Goal: Entertainment & Leisure: Consume media (video, audio)

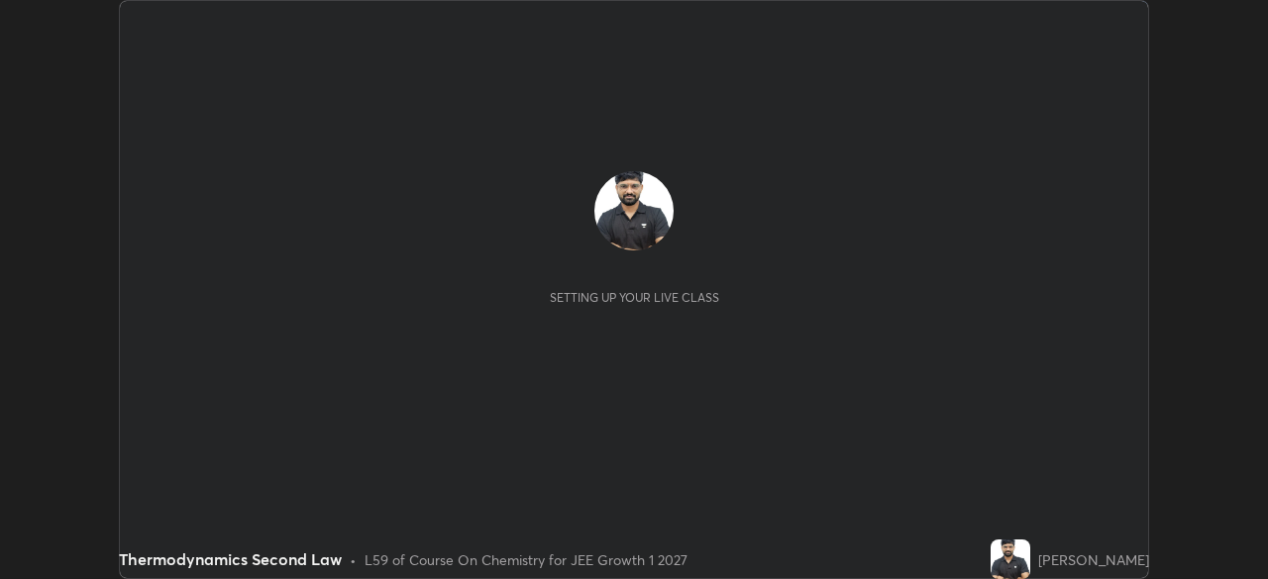
scroll to position [579, 1267]
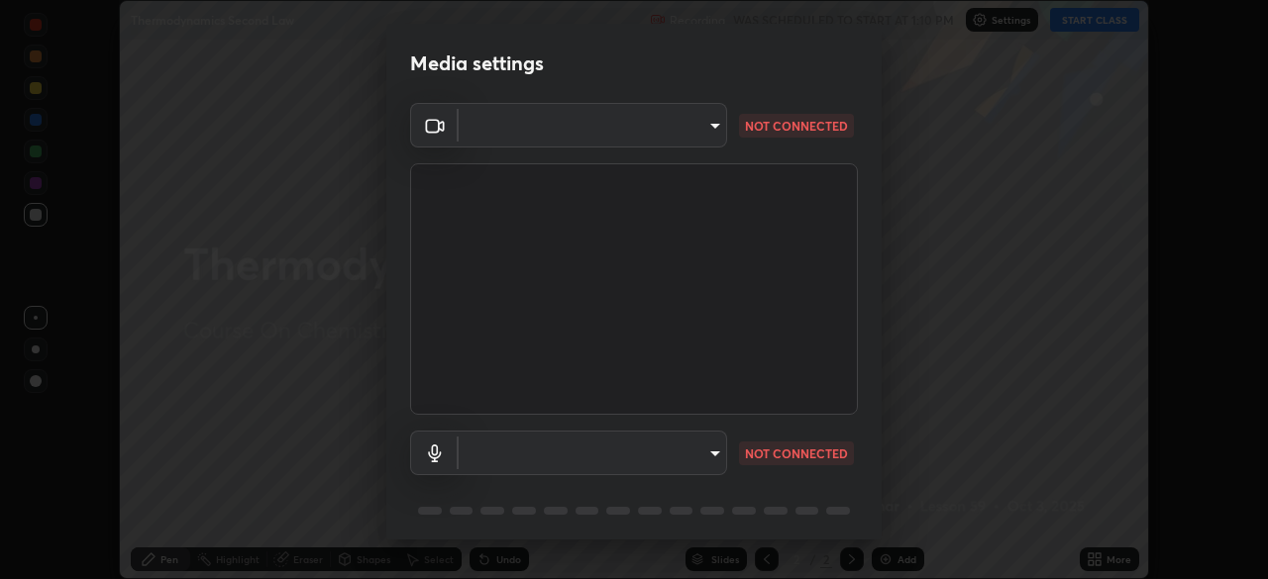
type input "1f9a14f4e709457ebf112205797e18a3e67481265364eba5019e6b99b7ce7553"
type input "default"
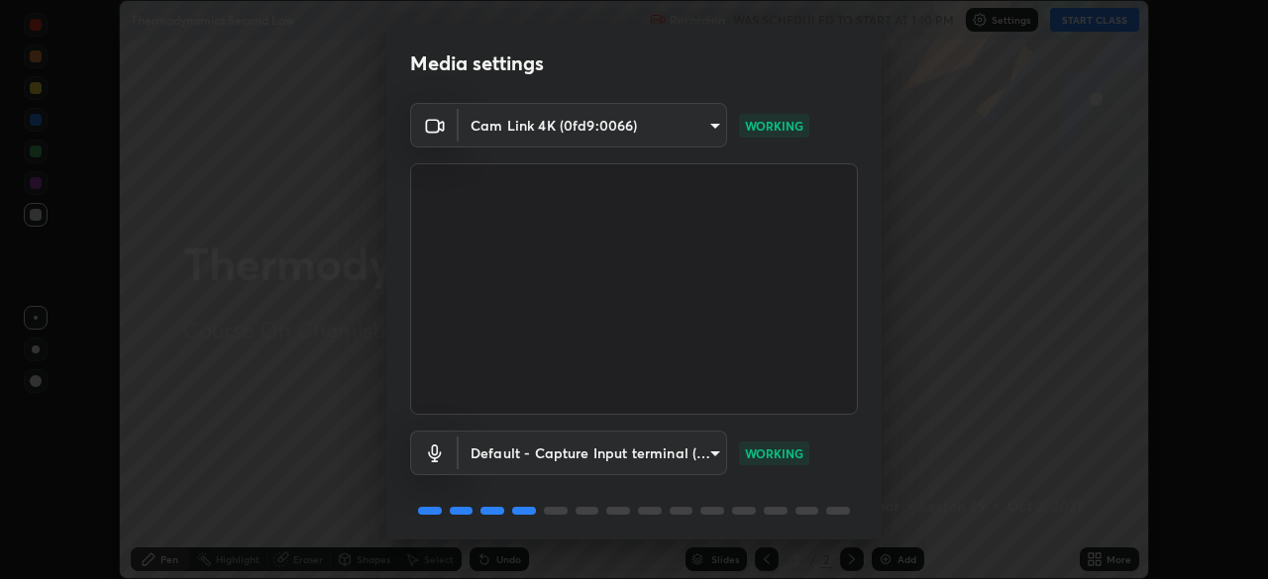
scroll to position [70, 0]
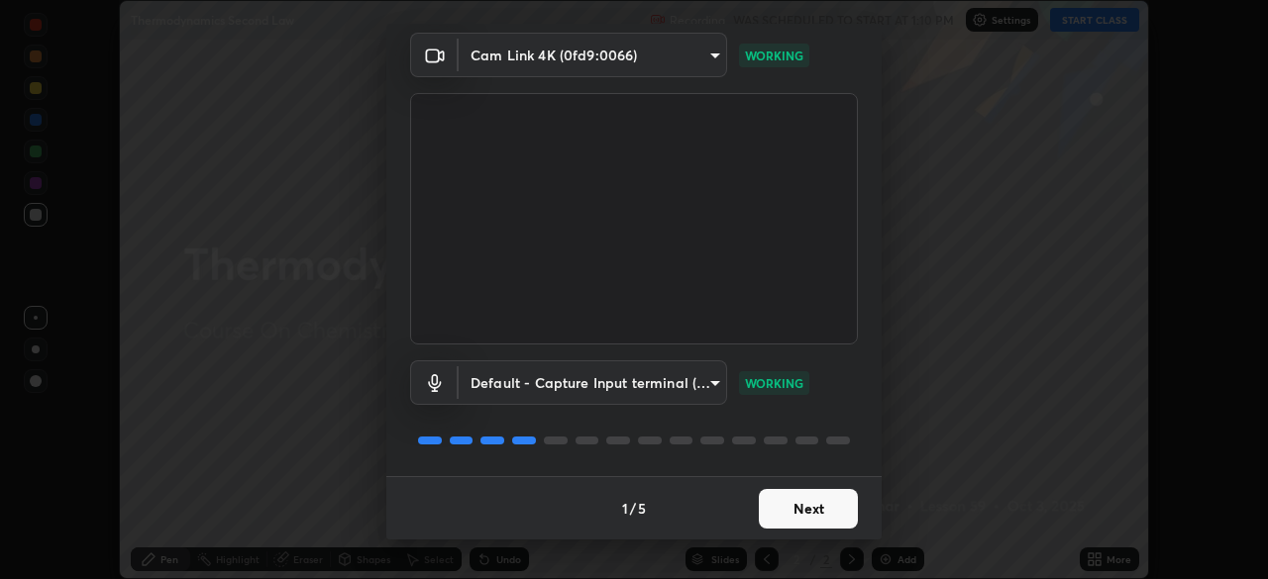
click at [768, 502] on button "Next" at bounding box center [808, 509] width 99 height 40
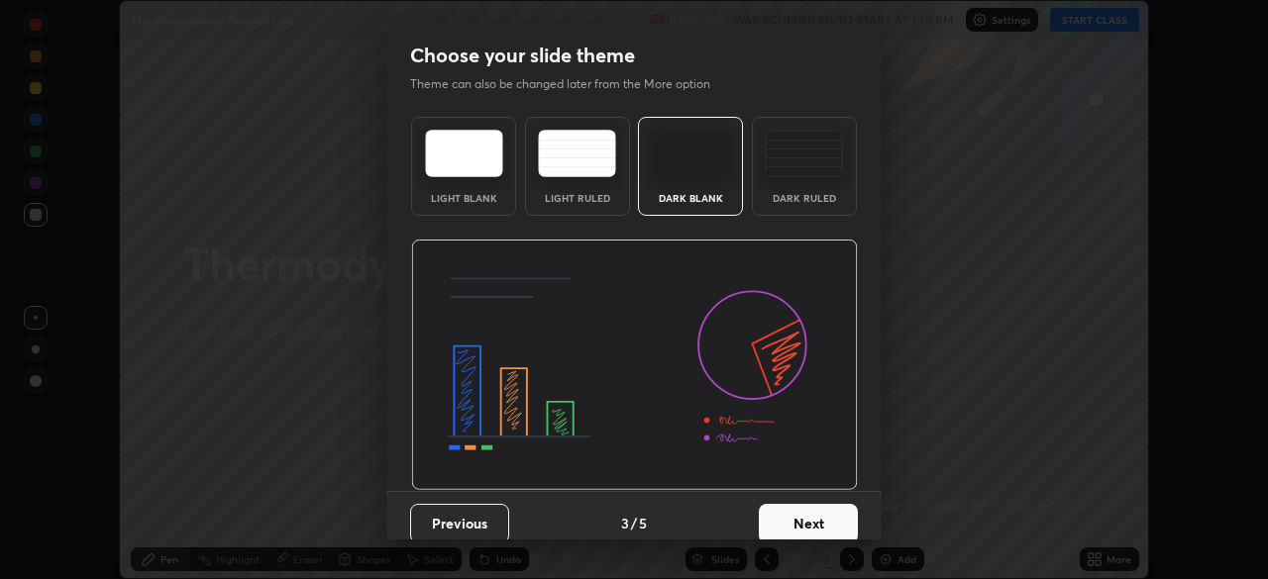
click at [767, 506] on button "Next" at bounding box center [808, 524] width 99 height 40
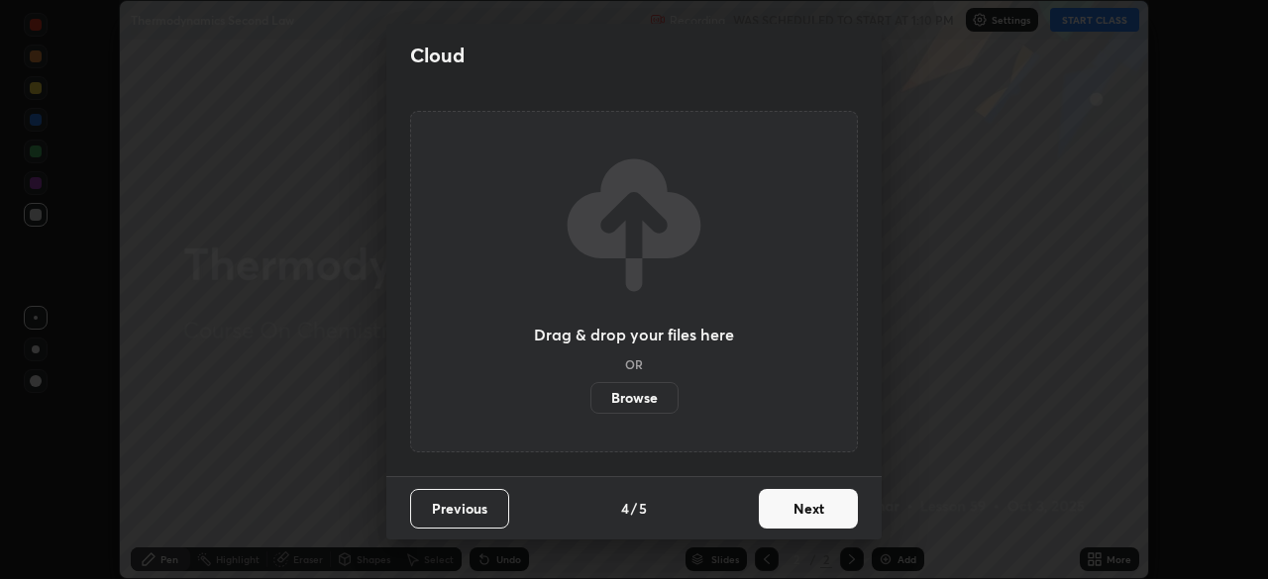
click at [762, 505] on button "Next" at bounding box center [808, 509] width 99 height 40
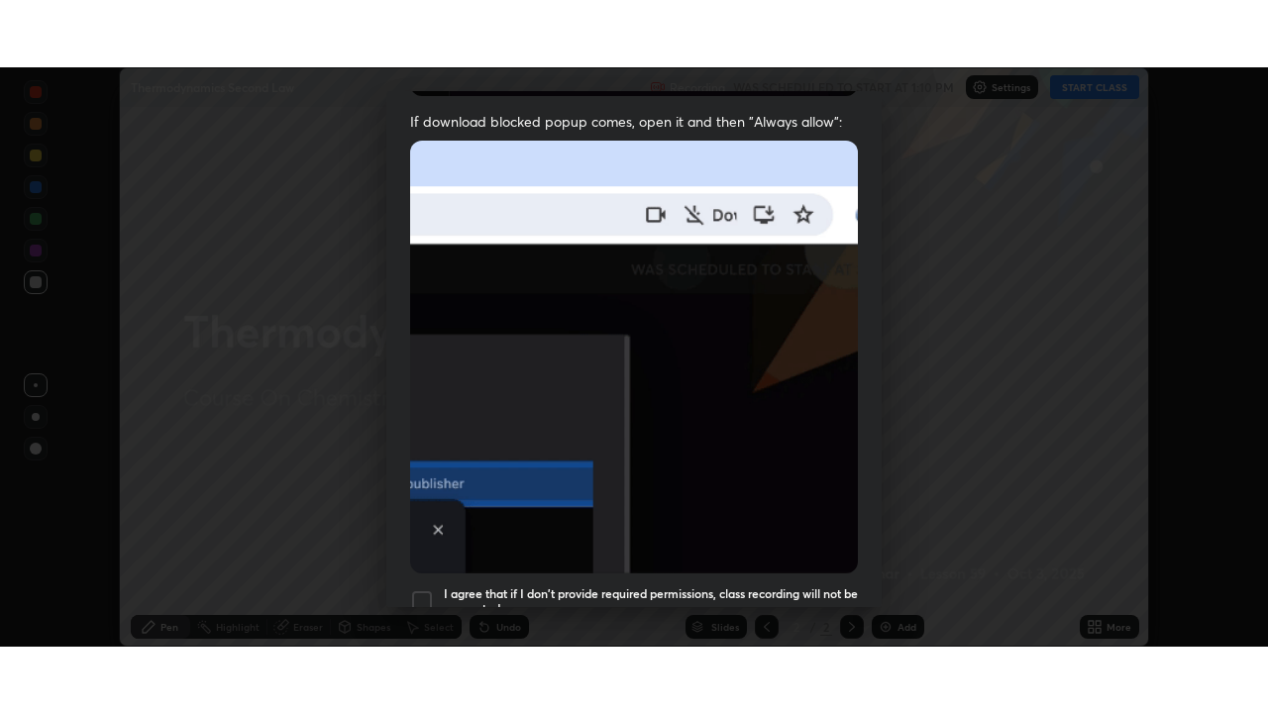
scroll to position [474, 0]
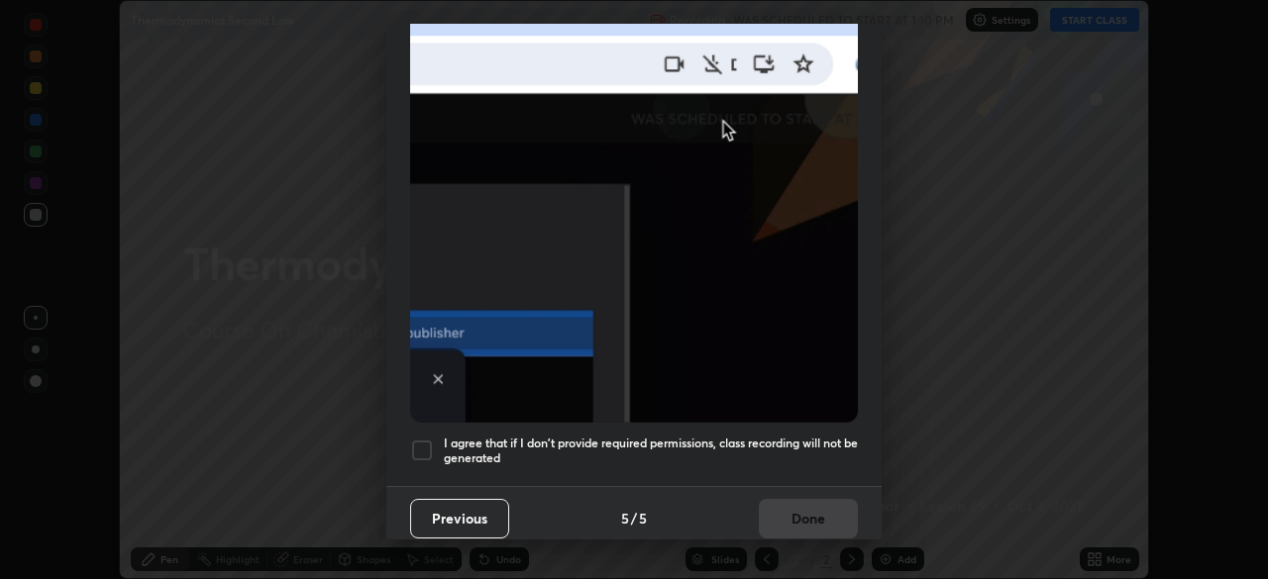
click at [421, 444] on div at bounding box center [422, 451] width 24 height 24
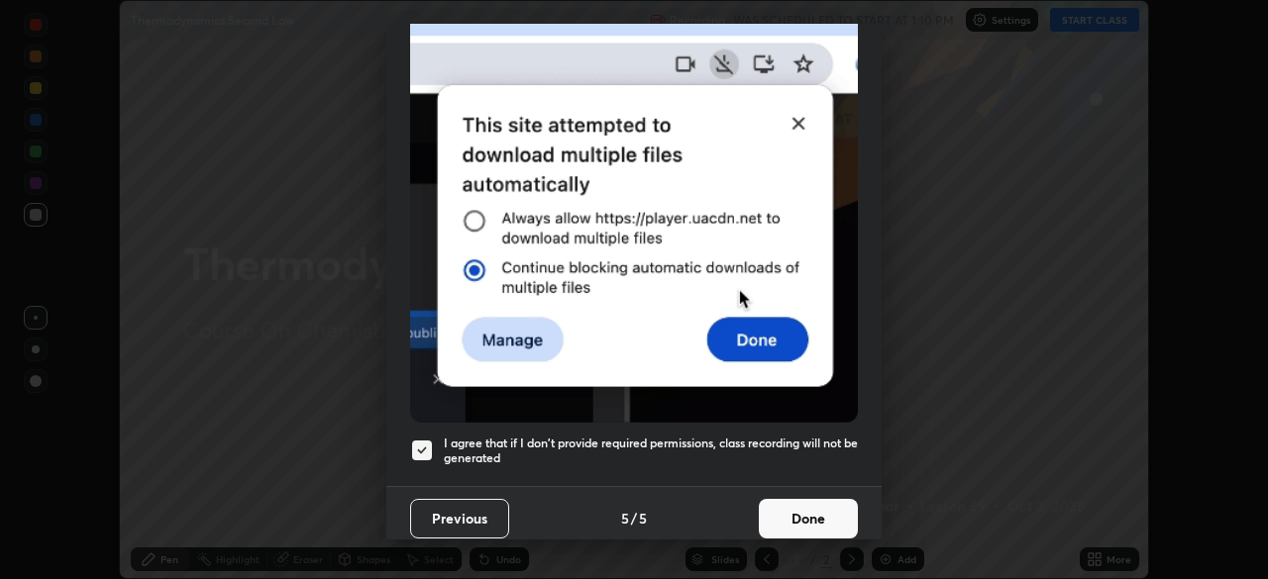
click at [778, 512] on button "Done" at bounding box center [808, 519] width 99 height 40
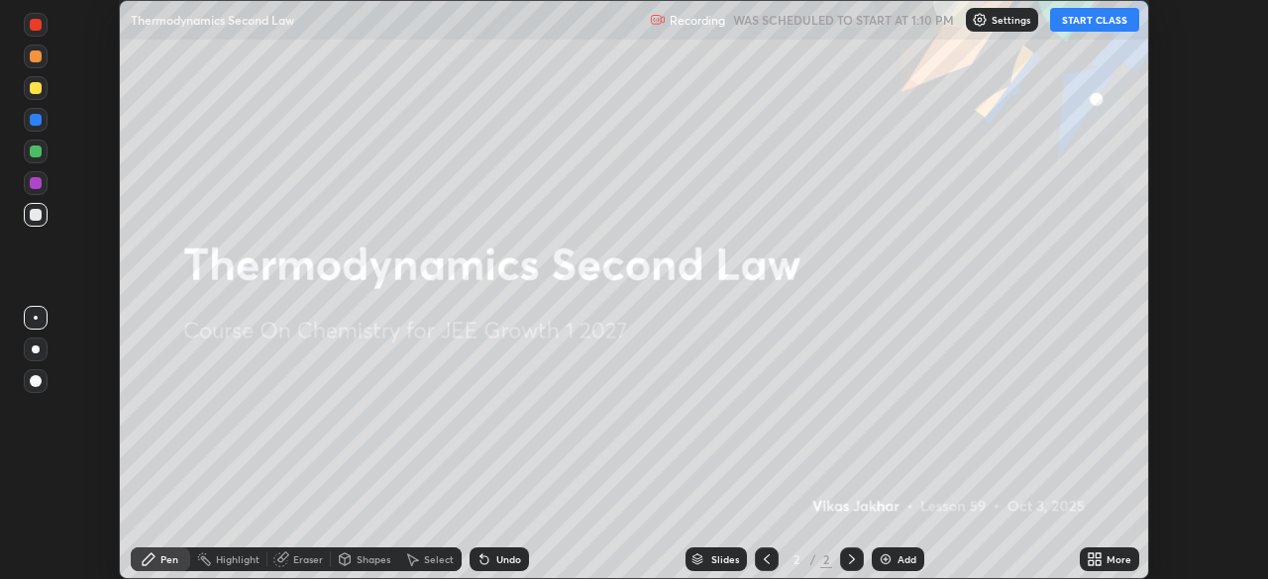
click at [1080, 25] on button "START CLASS" at bounding box center [1094, 20] width 89 height 24
click at [1088, 557] on icon at bounding box center [1090, 556] width 5 height 5
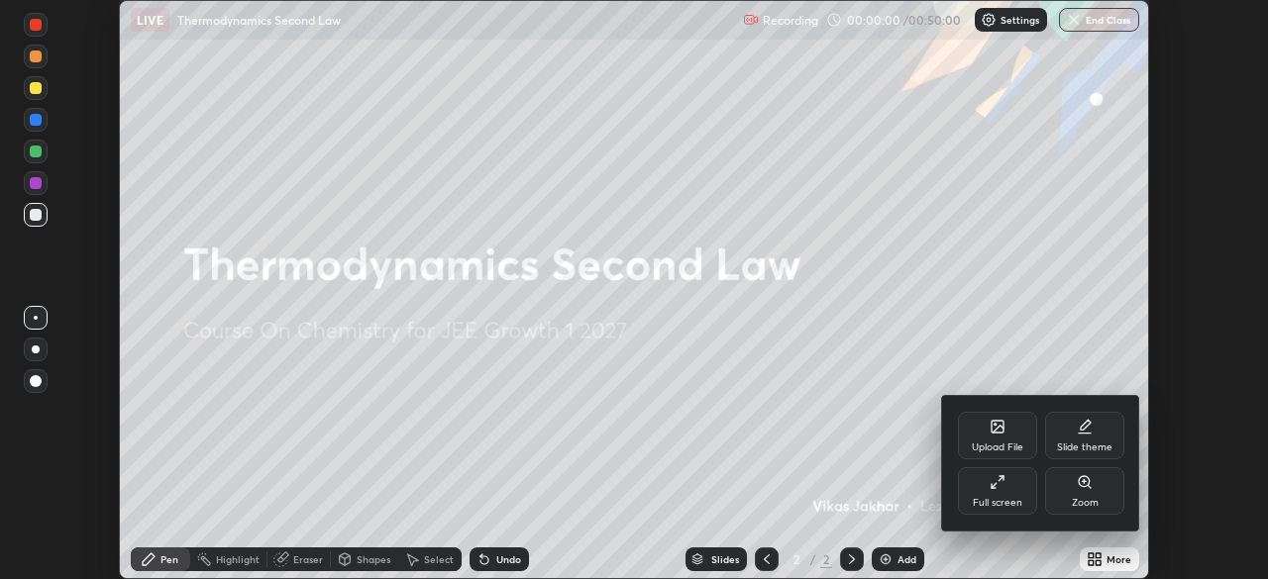
click at [1008, 499] on div "Full screen" at bounding box center [997, 503] width 50 height 10
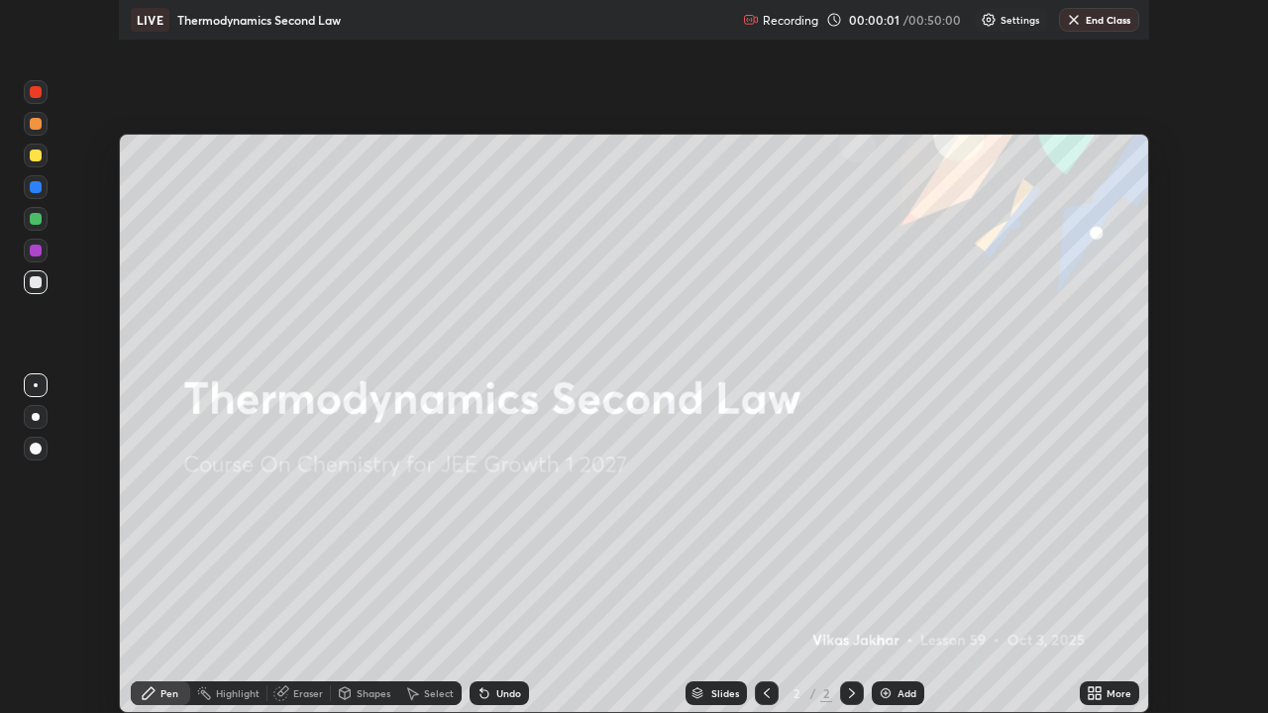
scroll to position [713, 1268]
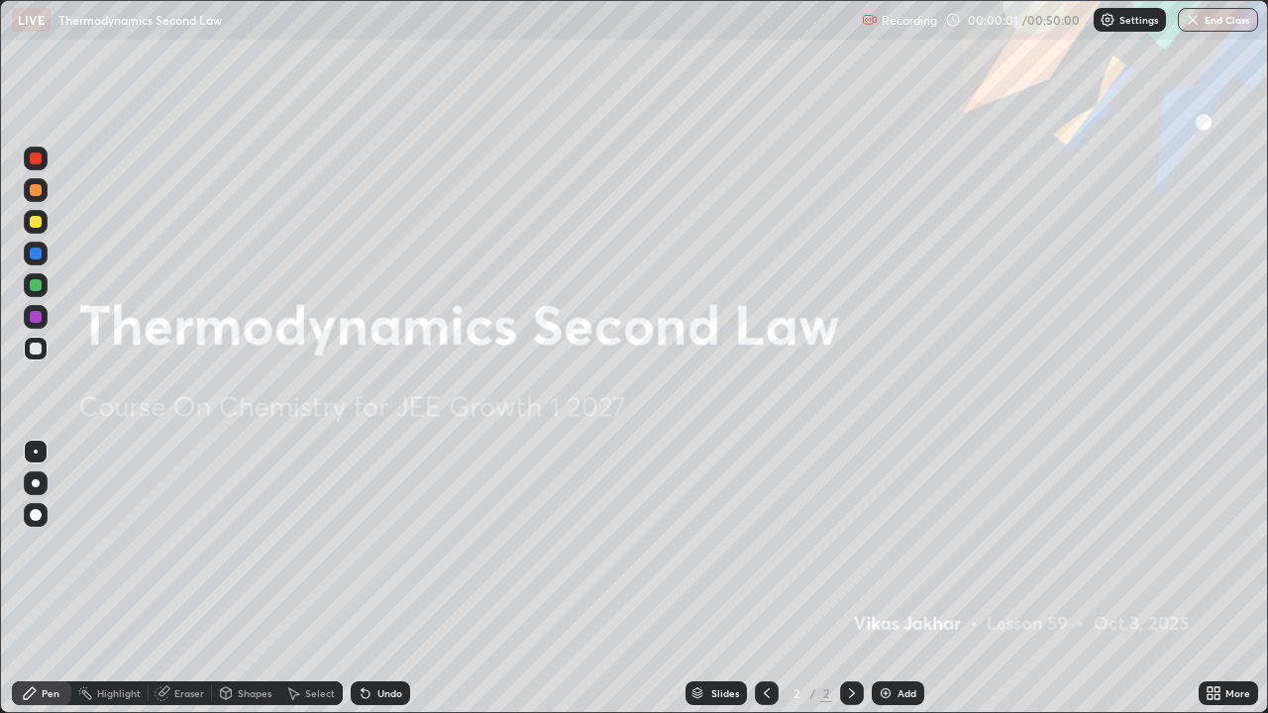
click at [889, 578] on img at bounding box center [885, 693] width 16 height 16
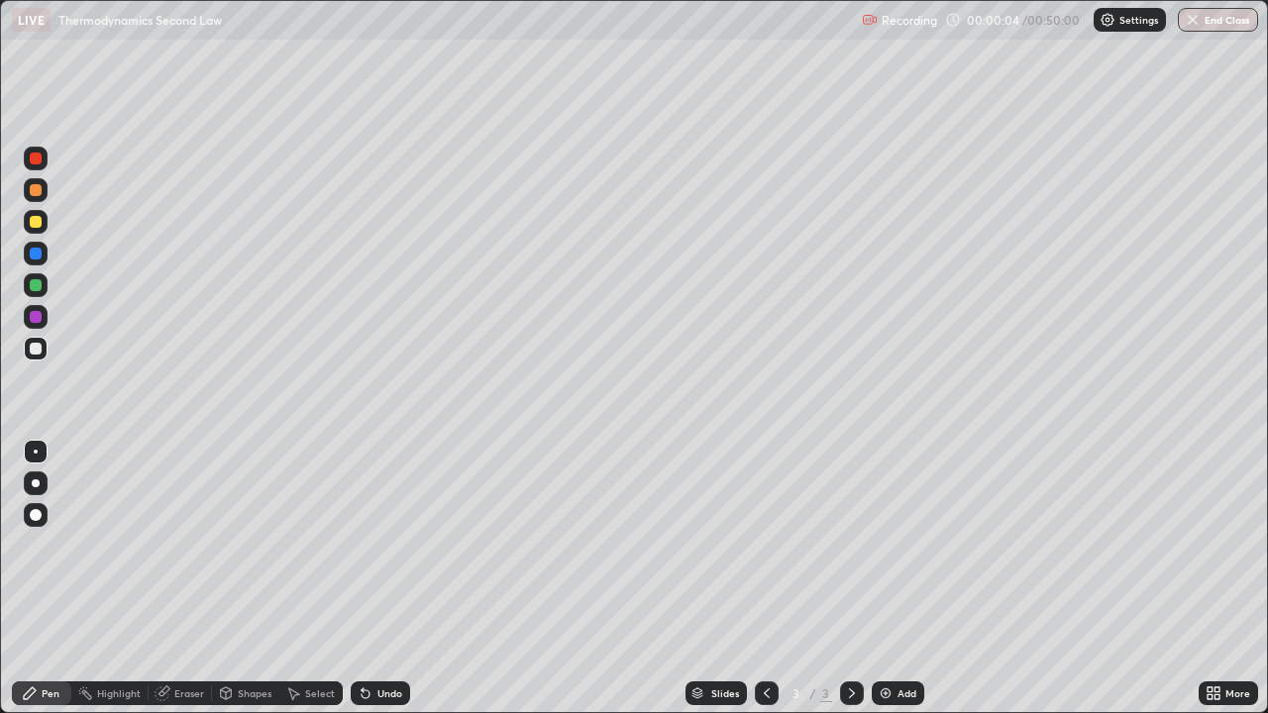
click at [38, 485] on div at bounding box center [36, 483] width 8 height 8
click at [891, 578] on img at bounding box center [885, 693] width 16 height 16
click at [36, 223] on div at bounding box center [36, 222] width 12 height 12
click at [45, 353] on div at bounding box center [36, 349] width 24 height 24
click at [883, 578] on img at bounding box center [885, 693] width 16 height 16
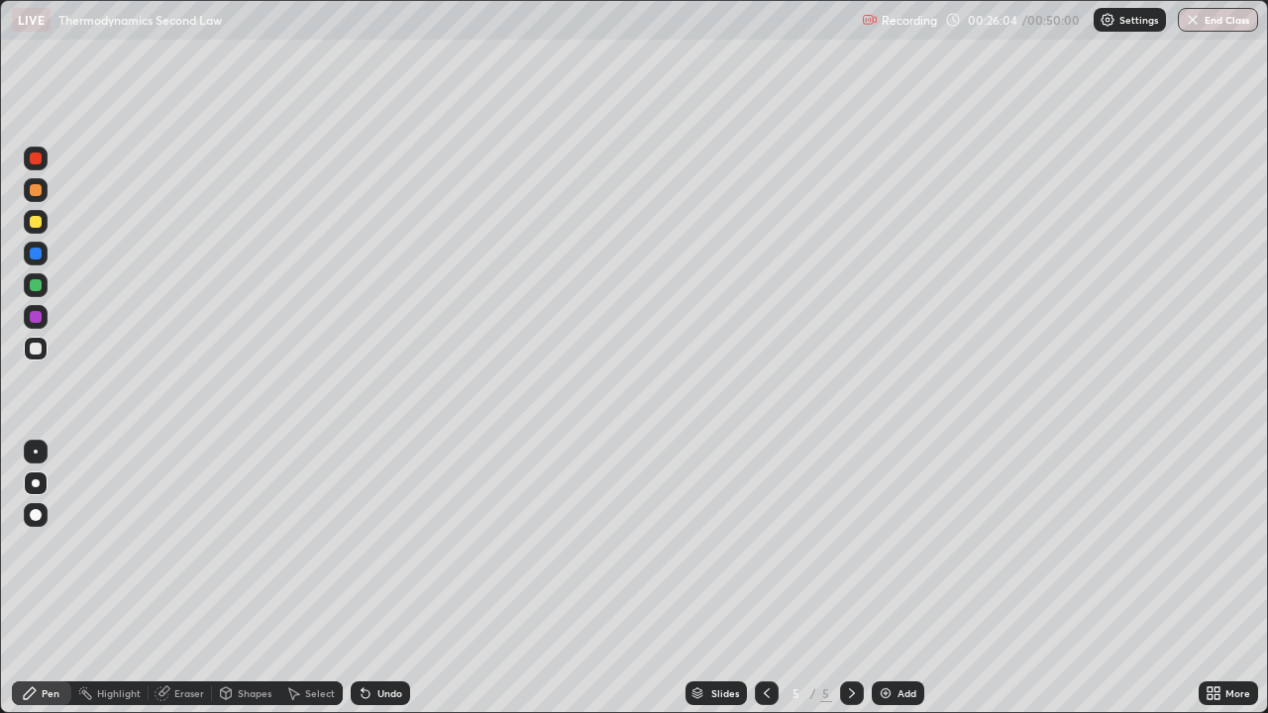
click at [889, 578] on img at bounding box center [885, 693] width 16 height 16
click at [40, 223] on div at bounding box center [36, 222] width 12 height 12
click at [180, 578] on div "Eraser" at bounding box center [189, 693] width 30 height 10
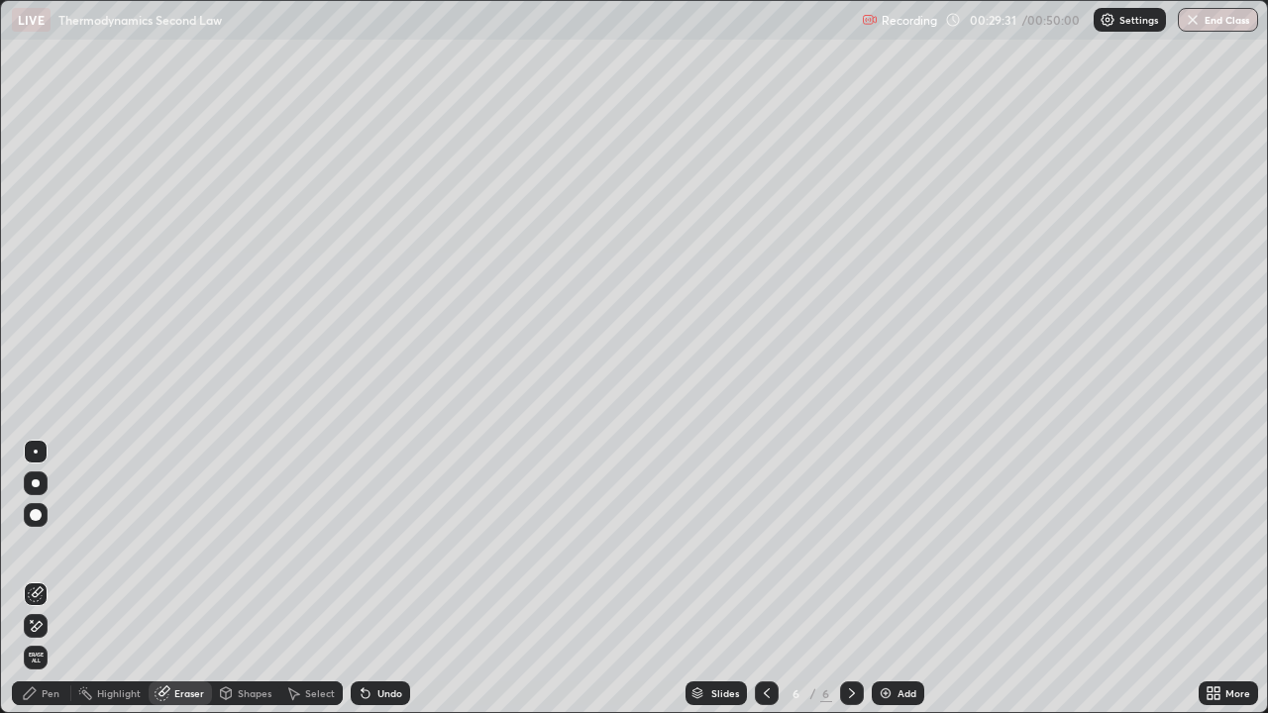
click at [49, 578] on div "Pen" at bounding box center [51, 693] width 18 height 10
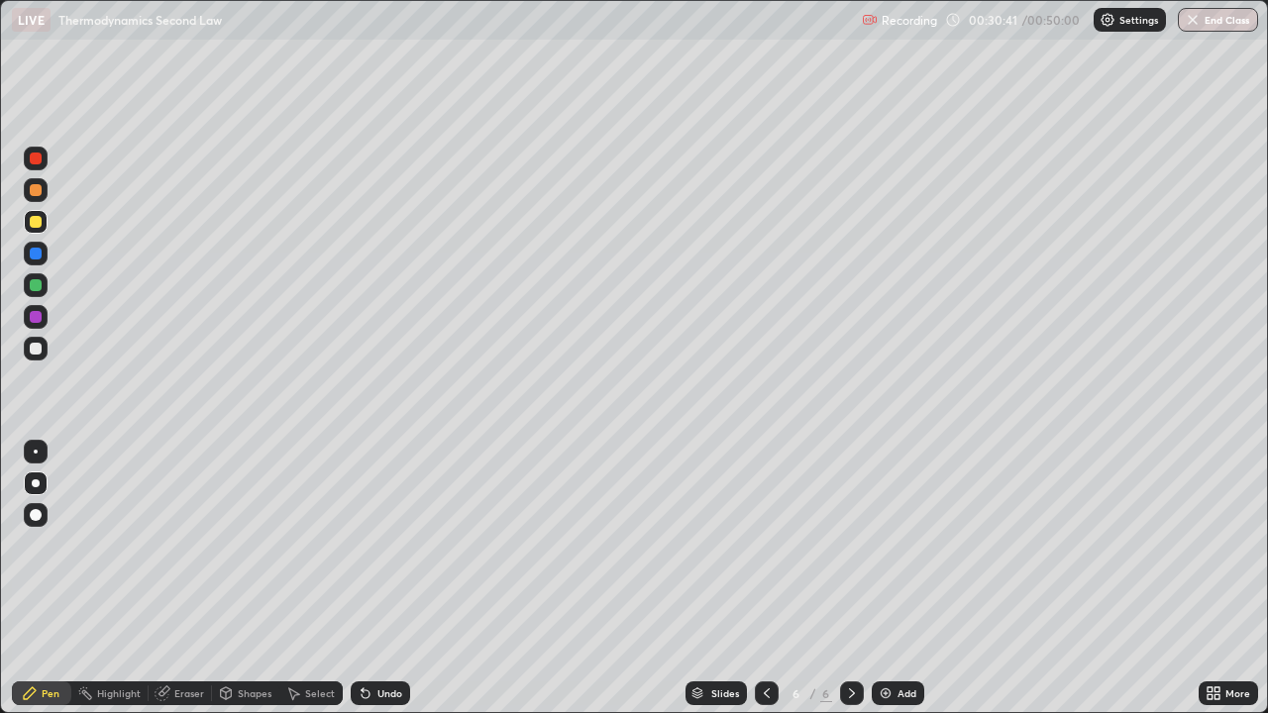
click at [185, 578] on div "Eraser" at bounding box center [189, 693] width 30 height 10
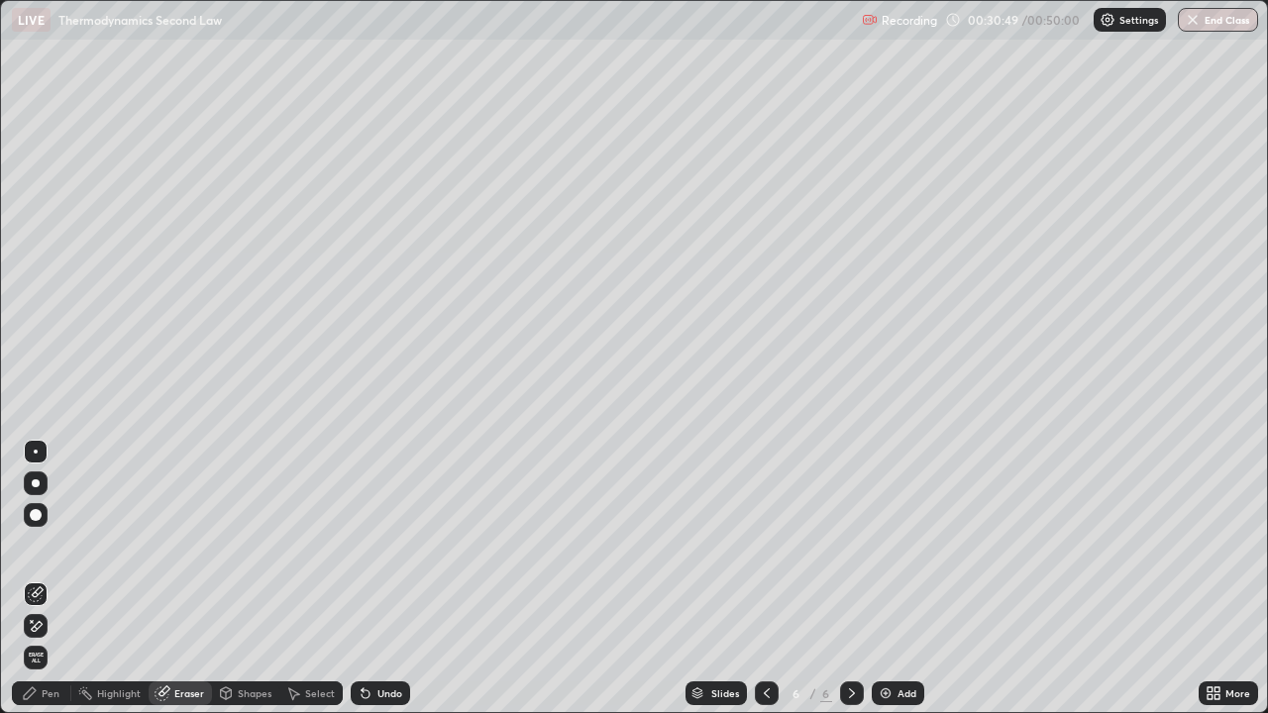
click at [55, 578] on div "Pen" at bounding box center [51, 693] width 18 height 10
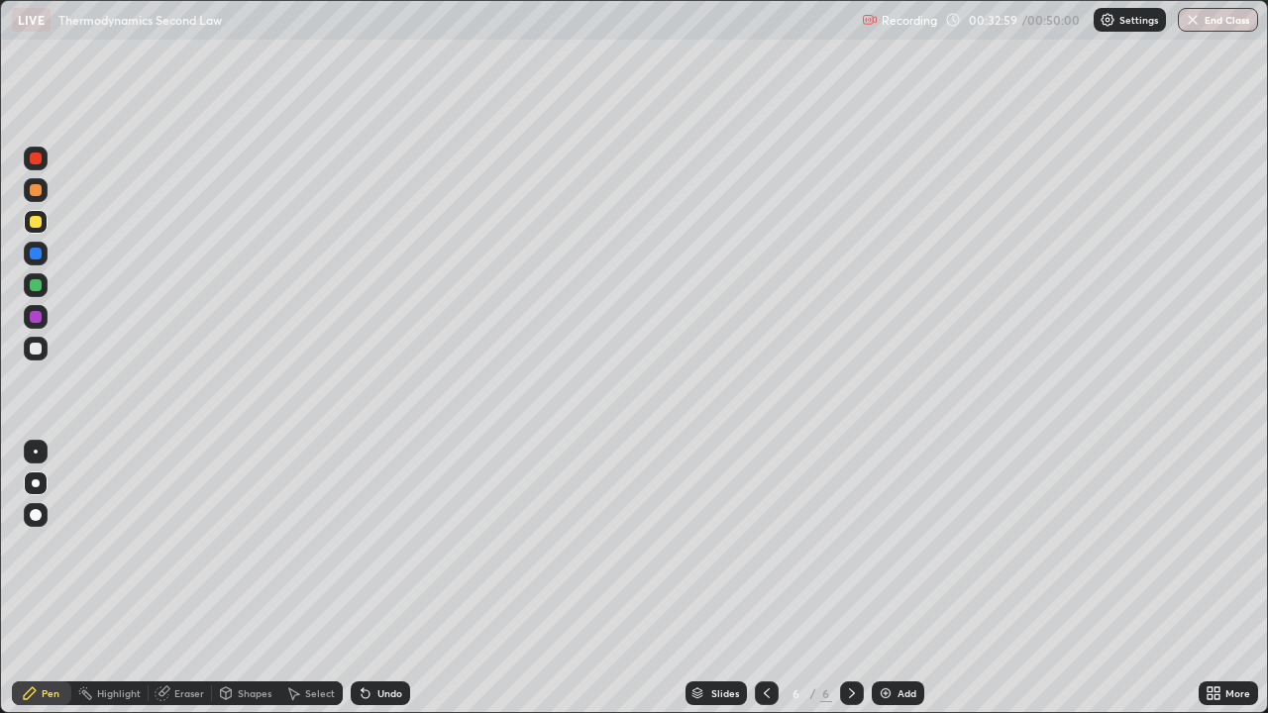
click at [43, 347] on div at bounding box center [36, 349] width 24 height 24
click at [33, 288] on div at bounding box center [36, 285] width 12 height 12
click at [897, 578] on div "Add" at bounding box center [906, 693] width 19 height 10
click at [35, 354] on div at bounding box center [36, 349] width 12 height 12
click at [40, 224] on div at bounding box center [36, 222] width 12 height 12
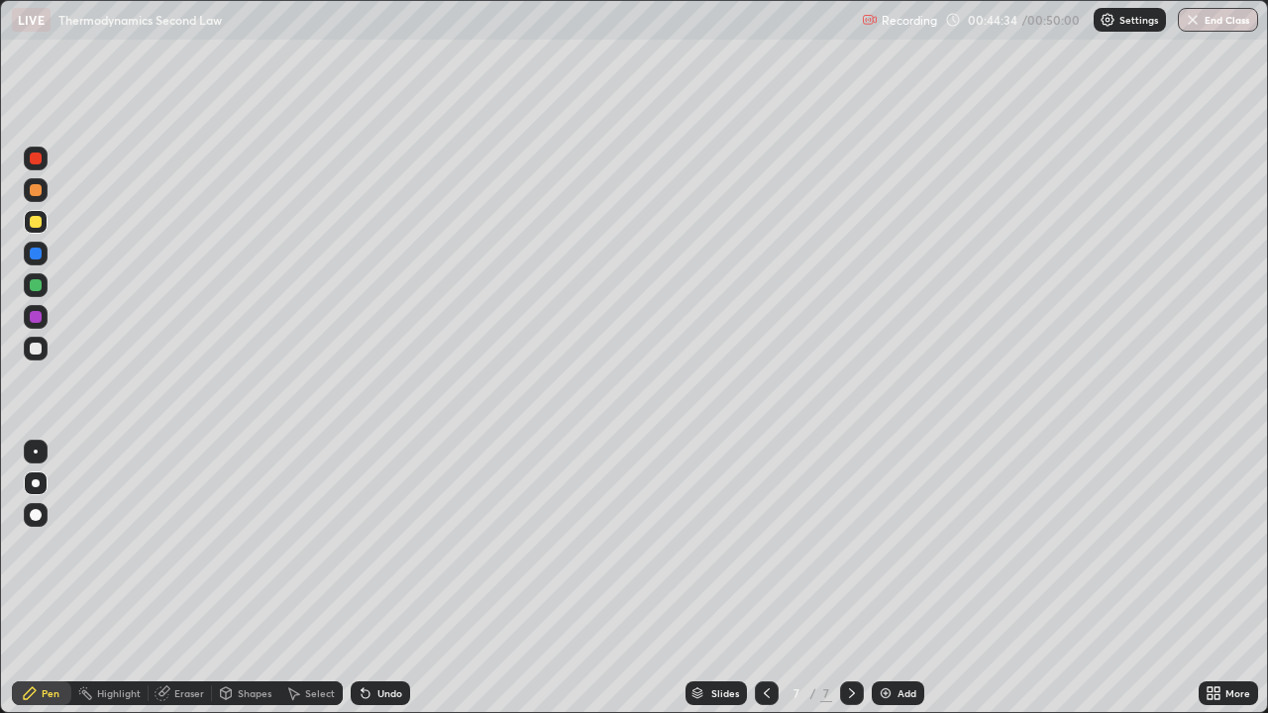
click at [884, 578] on img at bounding box center [885, 693] width 16 height 16
click at [40, 350] on div at bounding box center [36, 349] width 12 height 12
click at [1210, 21] on button "End Class" at bounding box center [1218, 20] width 78 height 24
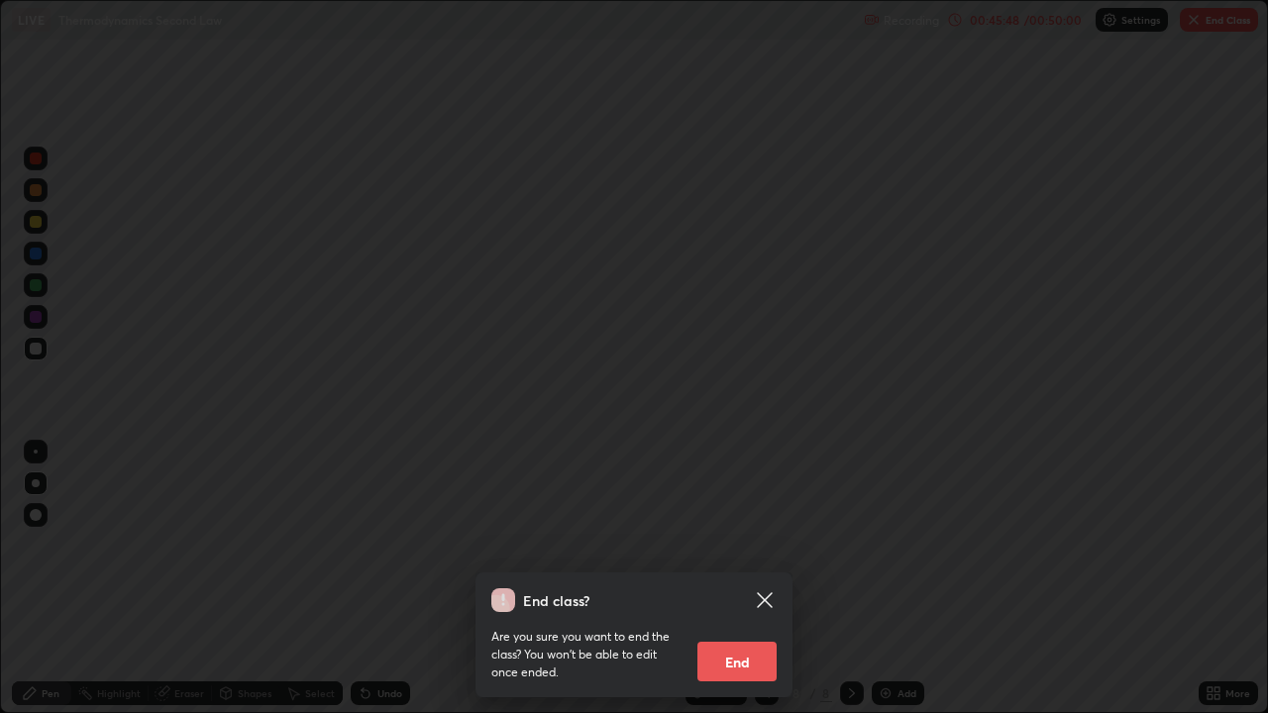
click at [724, 578] on button "End" at bounding box center [736, 662] width 79 height 40
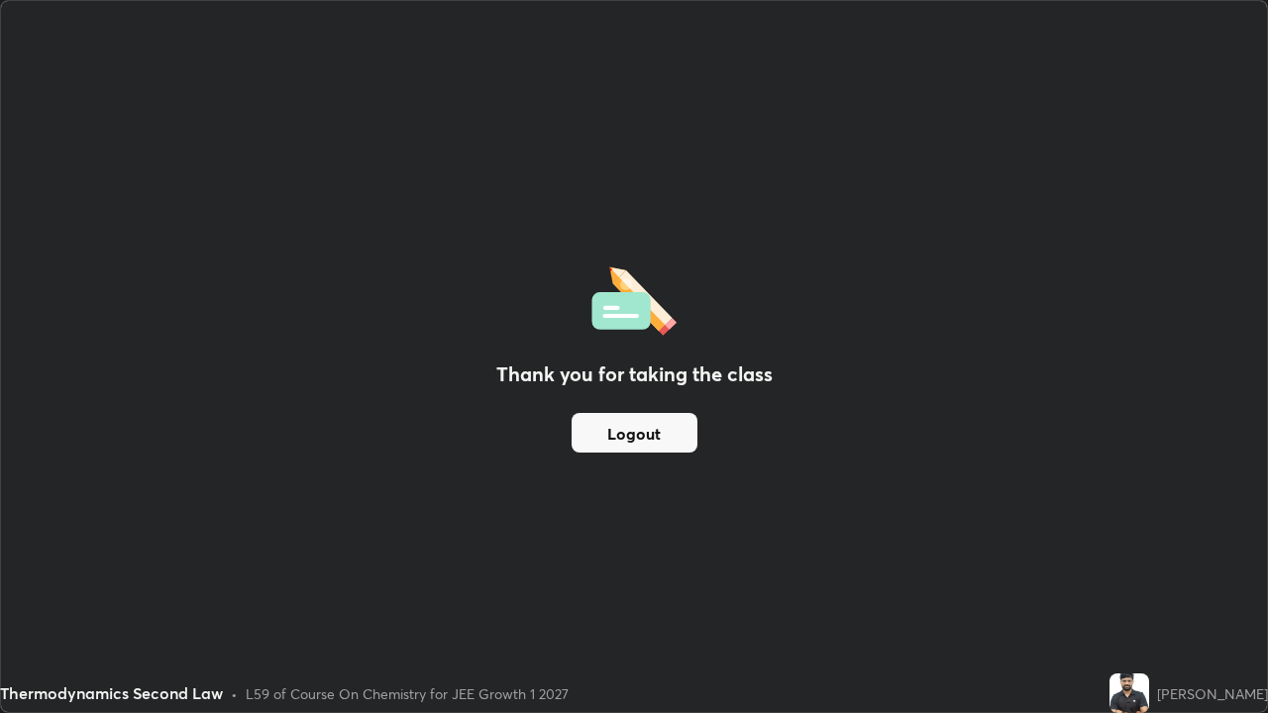
click at [626, 427] on button "Logout" at bounding box center [634, 433] width 126 height 40
click at [612, 441] on button "Logout" at bounding box center [634, 433] width 126 height 40
click at [598, 436] on button "Logout" at bounding box center [634, 433] width 126 height 40
click at [592, 433] on button "Logout" at bounding box center [634, 433] width 126 height 40
click at [592, 429] on button "Logout" at bounding box center [634, 433] width 126 height 40
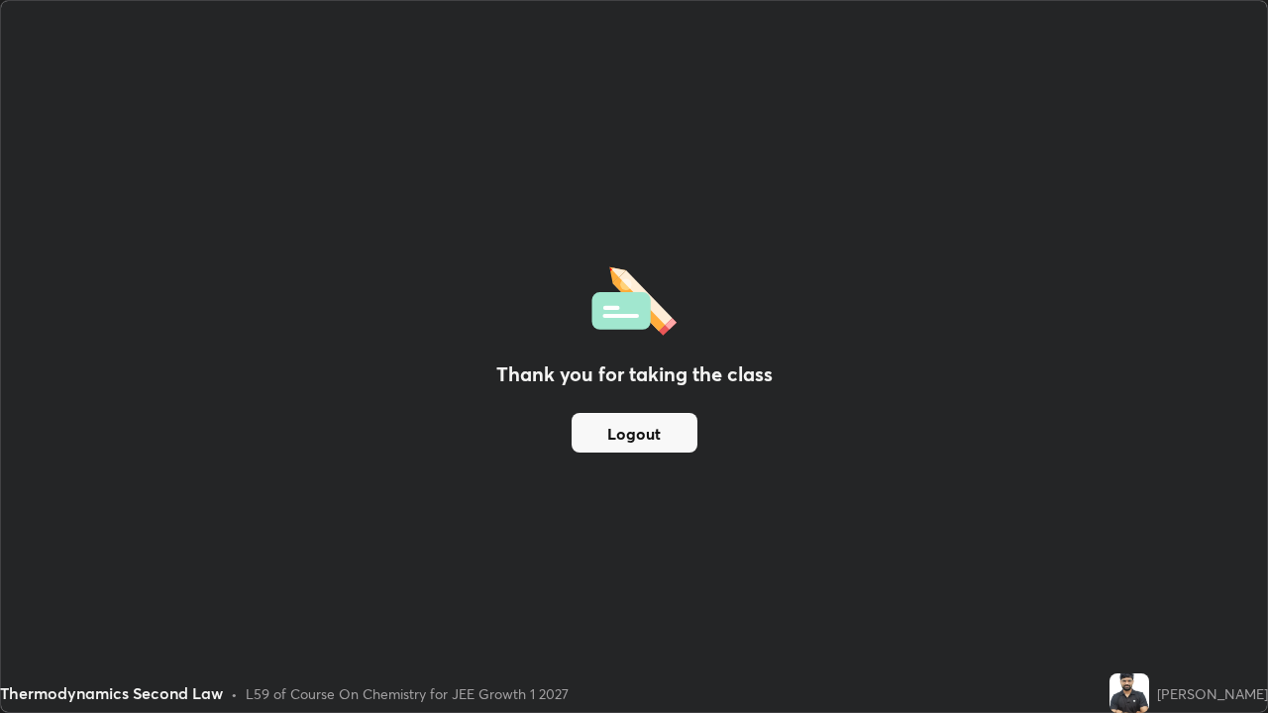
click at [592, 437] on button "Logout" at bounding box center [634, 433] width 126 height 40
click at [595, 435] on button "Logout" at bounding box center [634, 433] width 126 height 40
